Goal: Task Accomplishment & Management: Manage account settings

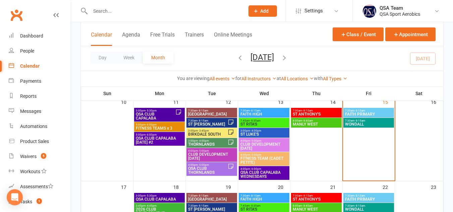
scroll to position [221, 0]
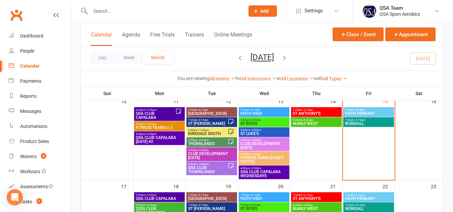
click at [214, 111] on span "7:30am - 8:15am" at bounding box center [212, 110] width 48 height 3
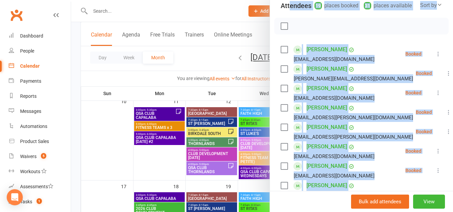
scroll to position [69, 0]
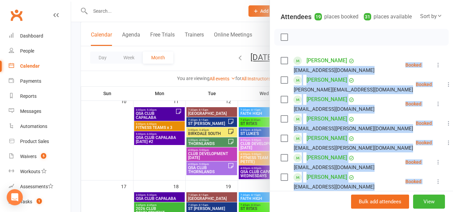
drag, startPoint x: 340, startPoint y: 68, endPoint x: 287, endPoint y: 80, distance: 54.2
copy ul "bsharpmusic@mail.com Booked More info Remove Check in Mark absent Send message …"
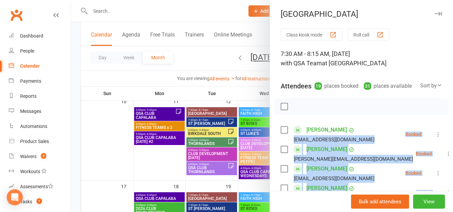
click at [435, 13] on icon "button" at bounding box center [438, 14] width 7 height 4
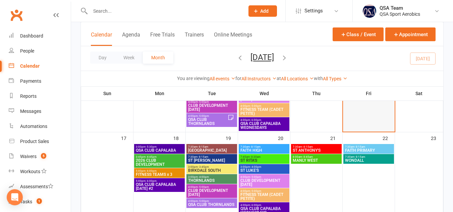
scroll to position [271, 0]
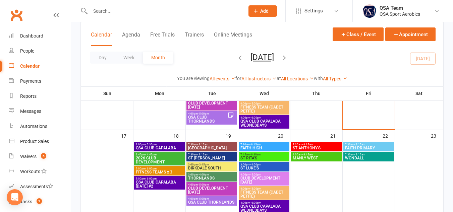
click at [267, 148] on span "FAITH HIGH" at bounding box center [264, 148] width 48 height 4
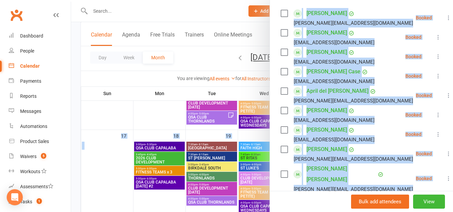
scroll to position [0, 0]
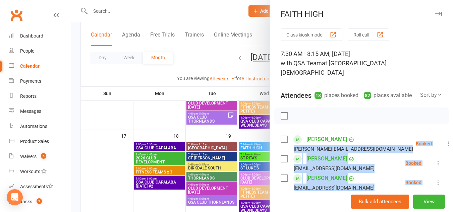
drag, startPoint x: 350, startPoint y: 163, endPoint x: 290, endPoint y: 152, distance: 60.9
copy ul "aldred@outlook.com.au Booked More info Remove Check in Mark absent Send message…"
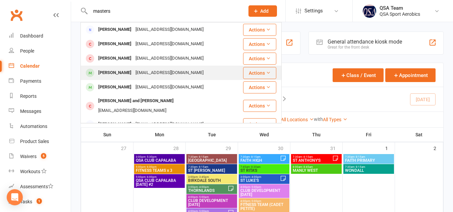
type input "masters"
click at [148, 67] on div "[PERSON_NAME] [PERSON_NAME][EMAIL_ADDRESS][DOMAIN_NAME]" at bounding box center [161, 73] width 161 height 14
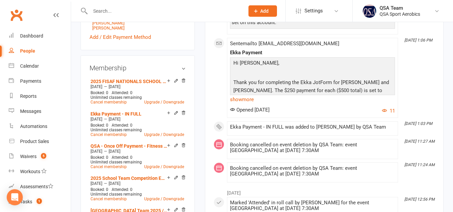
scroll to position [245, 0]
click at [128, 116] on link "Ekka Payment - IN FULL" at bounding box center [115, 113] width 51 height 5
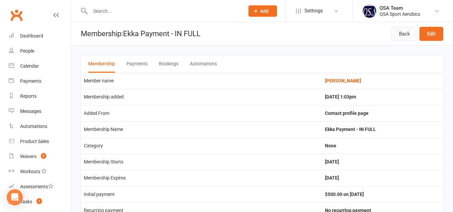
click at [399, 37] on link "Back" at bounding box center [404, 34] width 26 height 14
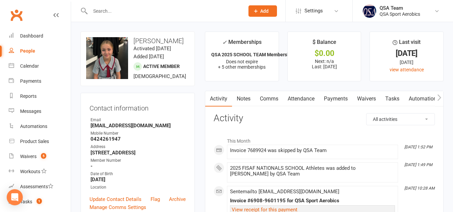
click at [335, 96] on link "Payments" at bounding box center [335, 98] width 33 height 15
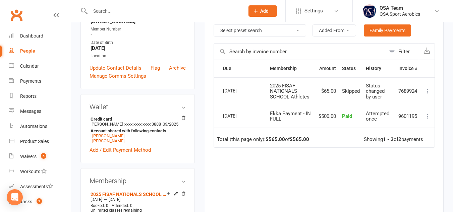
scroll to position [130, 0]
